Goal: Find specific fact: Find specific fact

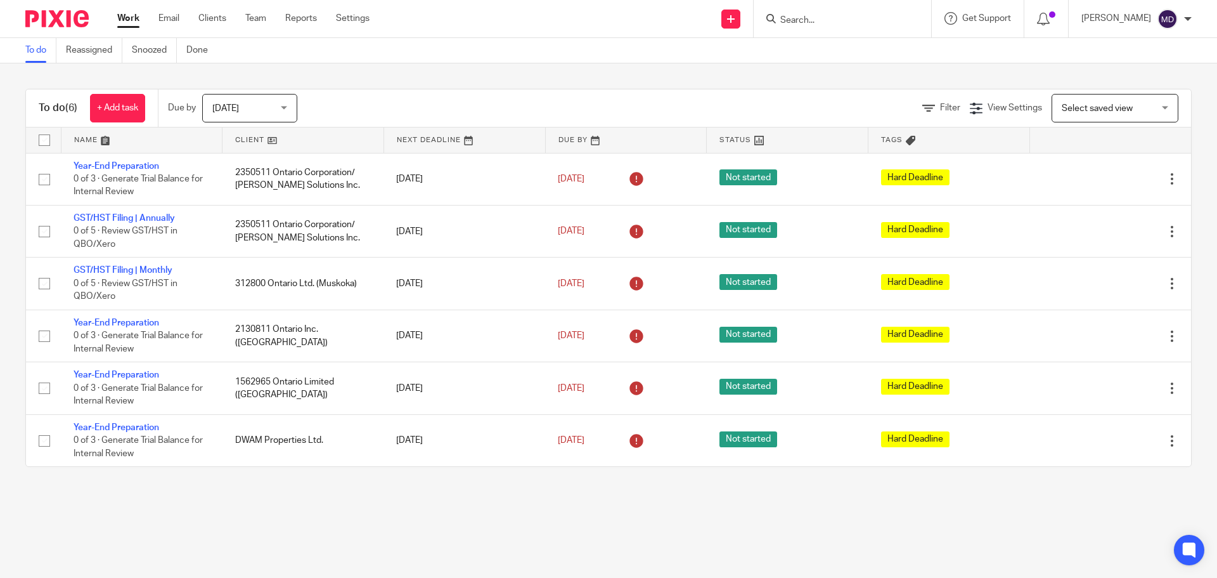
drag, startPoint x: 503, startPoint y: 206, endPoint x: 493, endPoint y: 150, distance: 56.8
click at [505, 197] on tbody "No client selected No client selected 00001 Test 1000141831 Ontario Inc. 100026…" at bounding box center [608, 309] width 1165 height 313
click at [850, 18] on input "Search" at bounding box center [836, 20] width 114 height 11
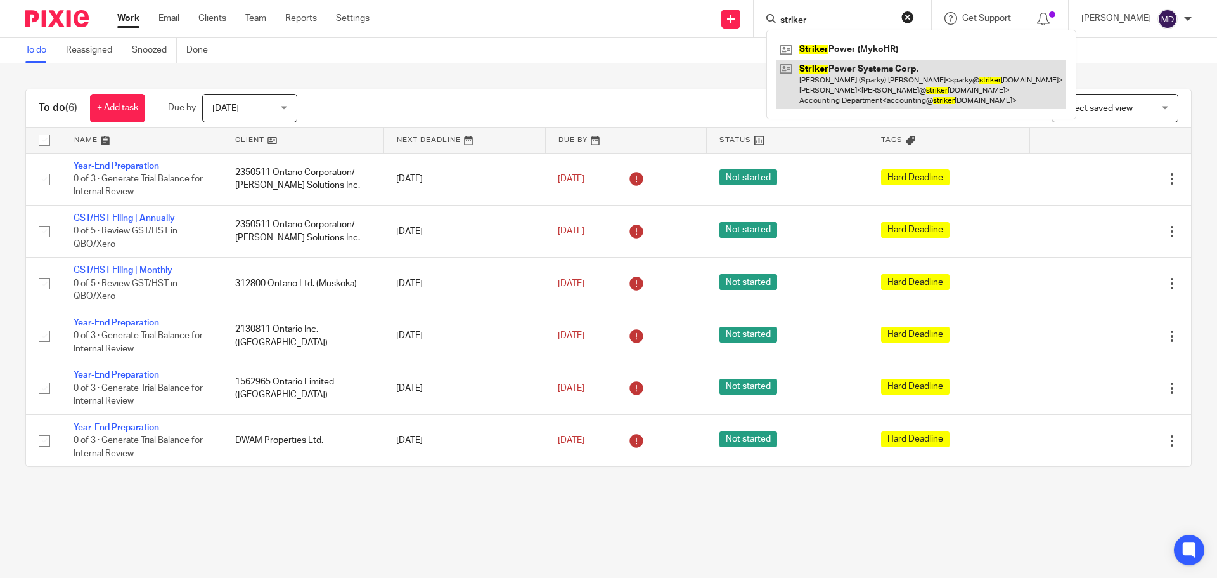
type input "striker"
drag, startPoint x: 891, startPoint y: 76, endPoint x: 1000, endPoint y: 75, distance: 109.1
click at [891, 76] on link at bounding box center [922, 85] width 290 height 50
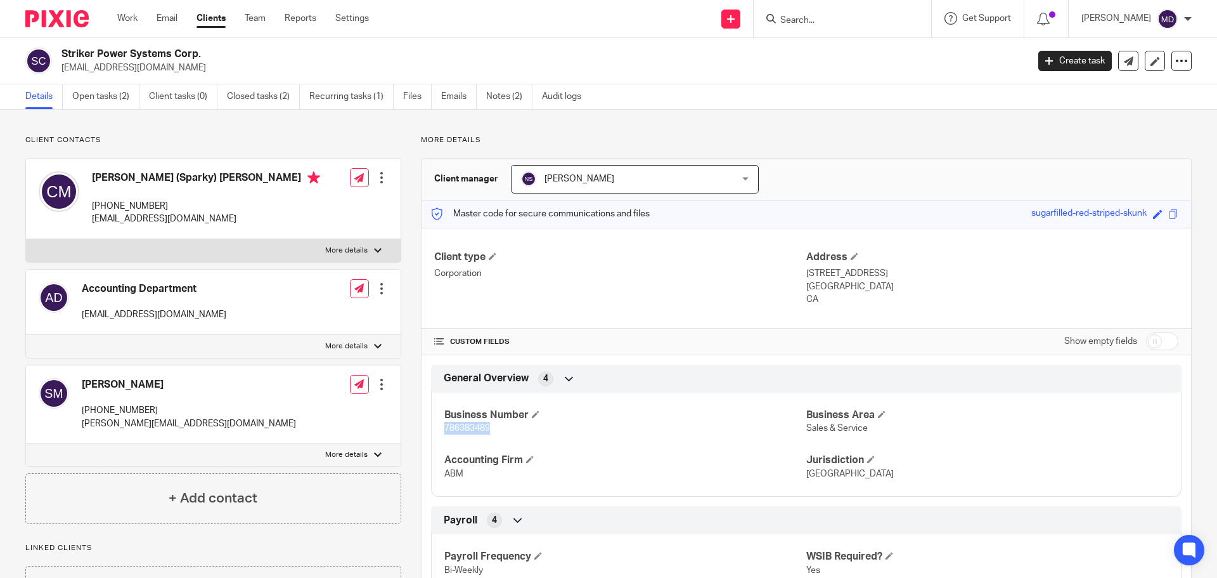
drag, startPoint x: 441, startPoint y: 427, endPoint x: 491, endPoint y: 429, distance: 49.5
click at [491, 429] on p "786383489" at bounding box center [625, 428] width 362 height 13
copy span "786383489"
